Goal: Find specific page/section: Find specific page/section

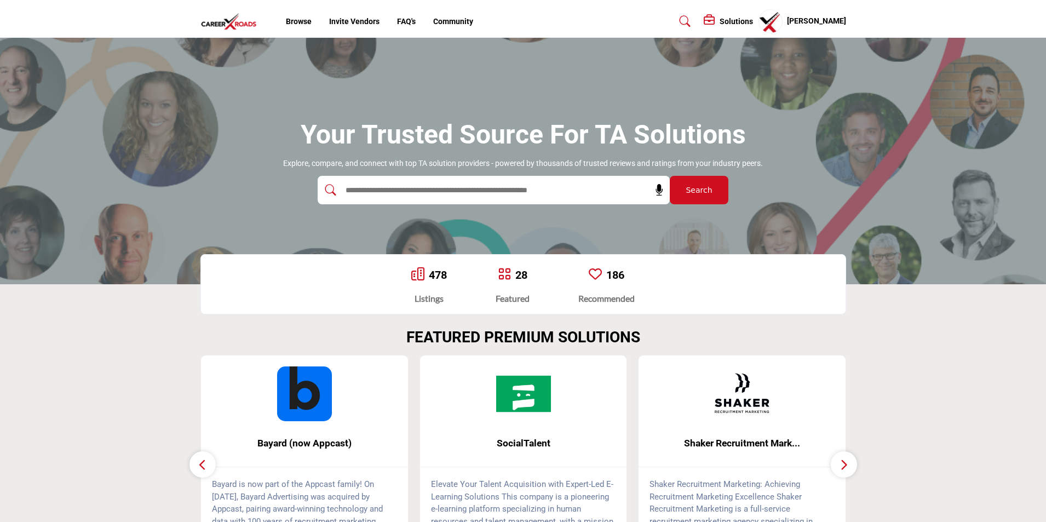
click at [692, 197] on button "Search" at bounding box center [699, 190] width 59 height 28
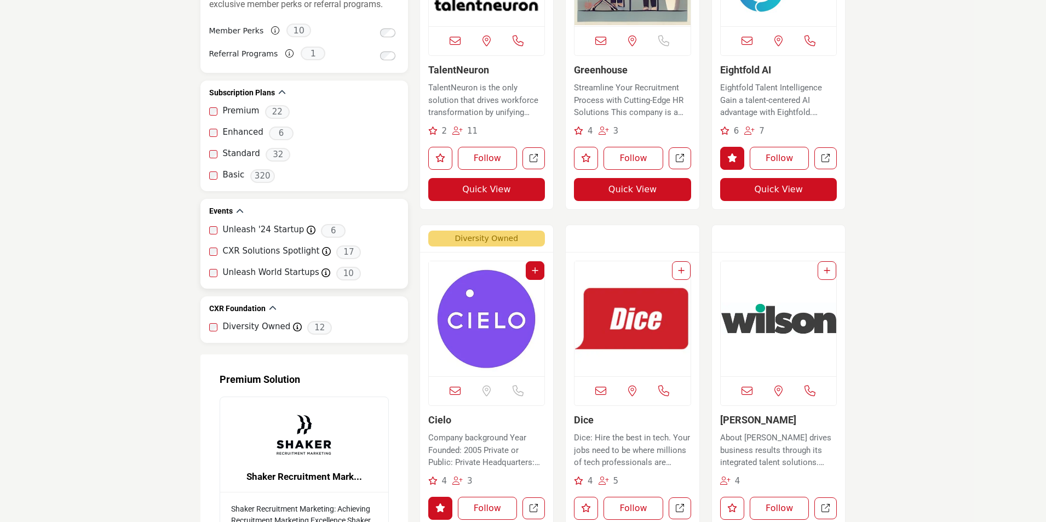
scroll to position [1040, 0]
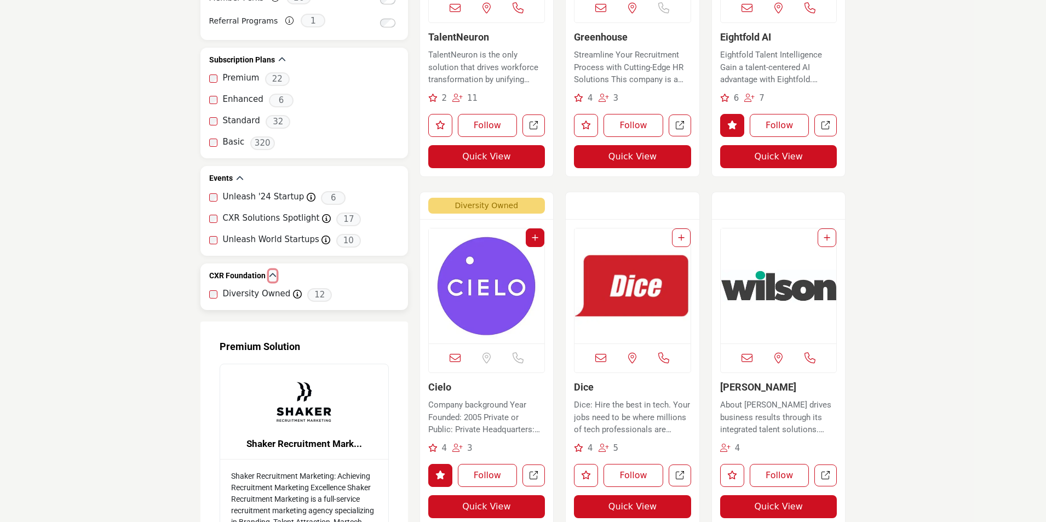
click at [273, 278] on icon "button" at bounding box center [273, 276] width 8 height 8
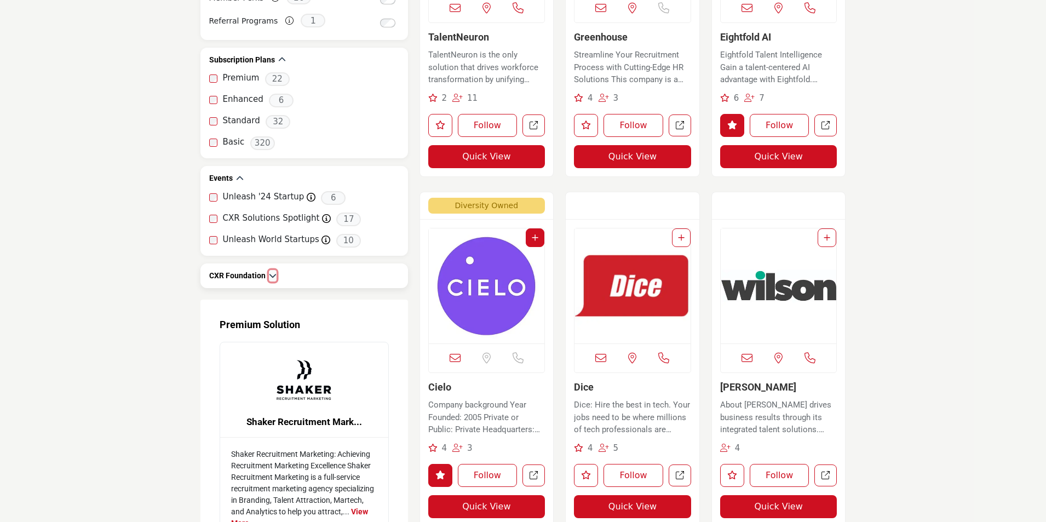
click at [273, 278] on icon "button" at bounding box center [273, 276] width 8 height 8
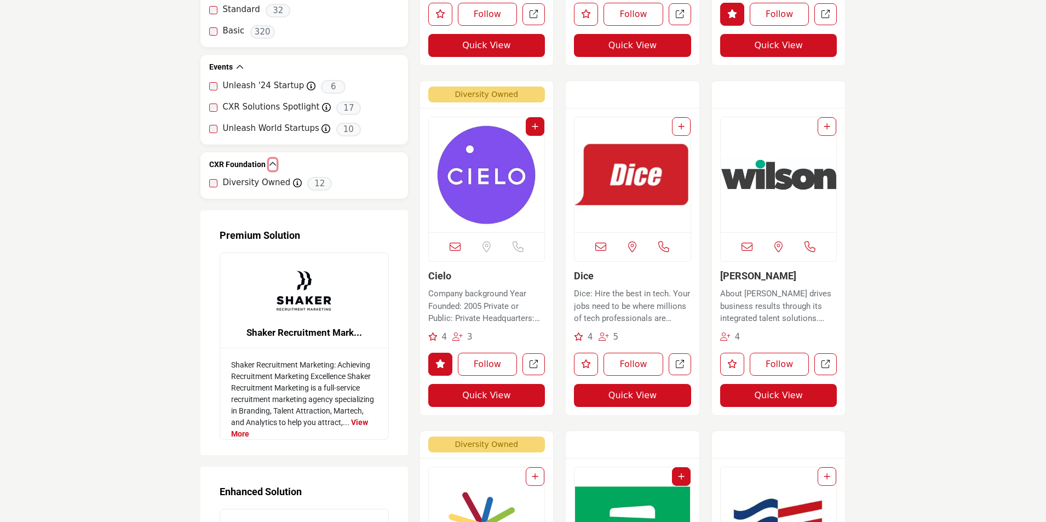
scroll to position [986, 0]
